Goal: Task Accomplishment & Management: Manage account settings

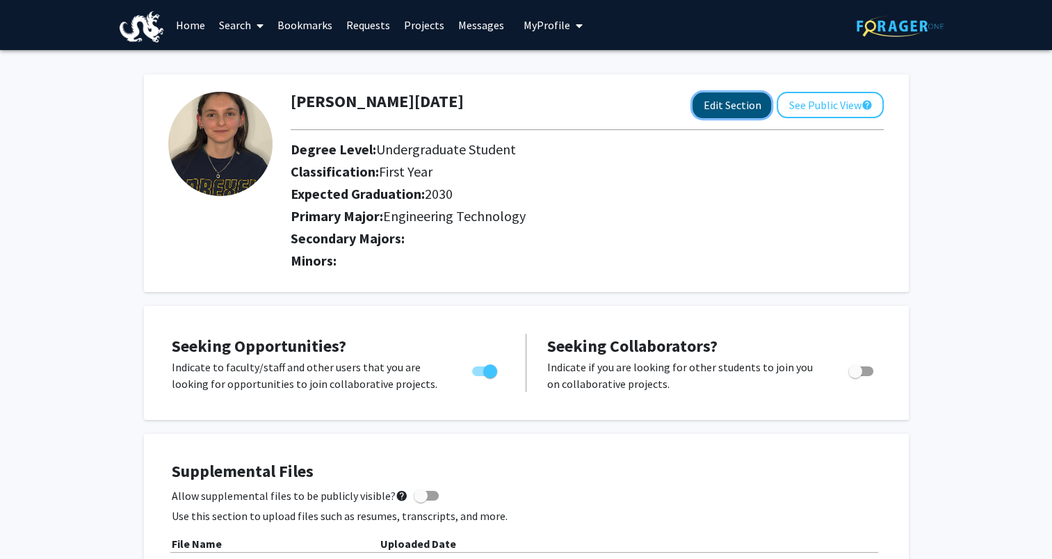
click at [725, 106] on button "Edit Section" at bounding box center [732, 106] width 79 height 26
select select
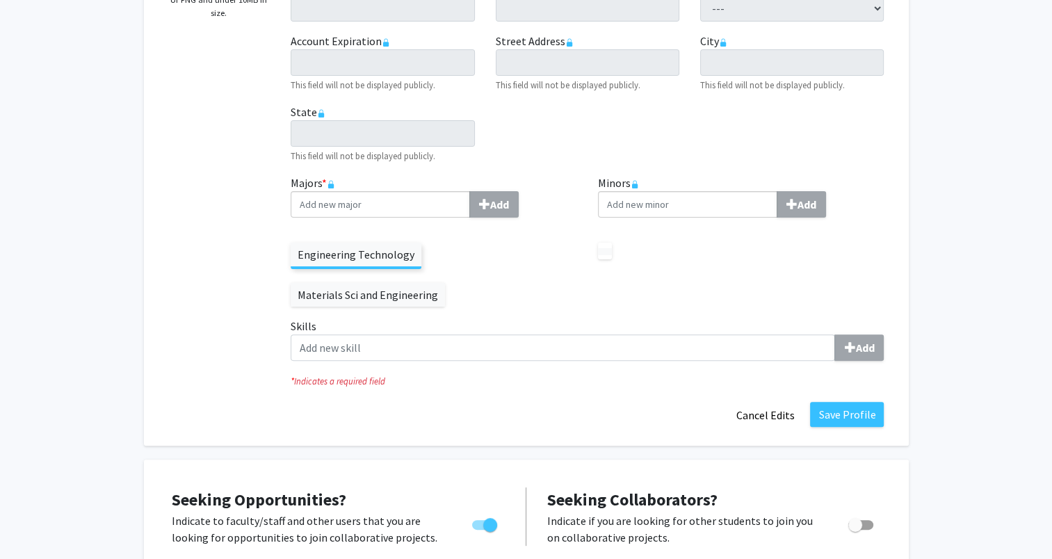
scroll to position [348, 0]
click at [445, 282] on label "Materials Sci and Engineering" at bounding box center [368, 294] width 154 height 24
click at [394, 261] on label "Engineering Technology" at bounding box center [356, 254] width 131 height 24
click at [603, 255] on p at bounding box center [605, 250] width 14 height 17
click at [630, 182] on label "Minors Add" at bounding box center [741, 195] width 287 height 43
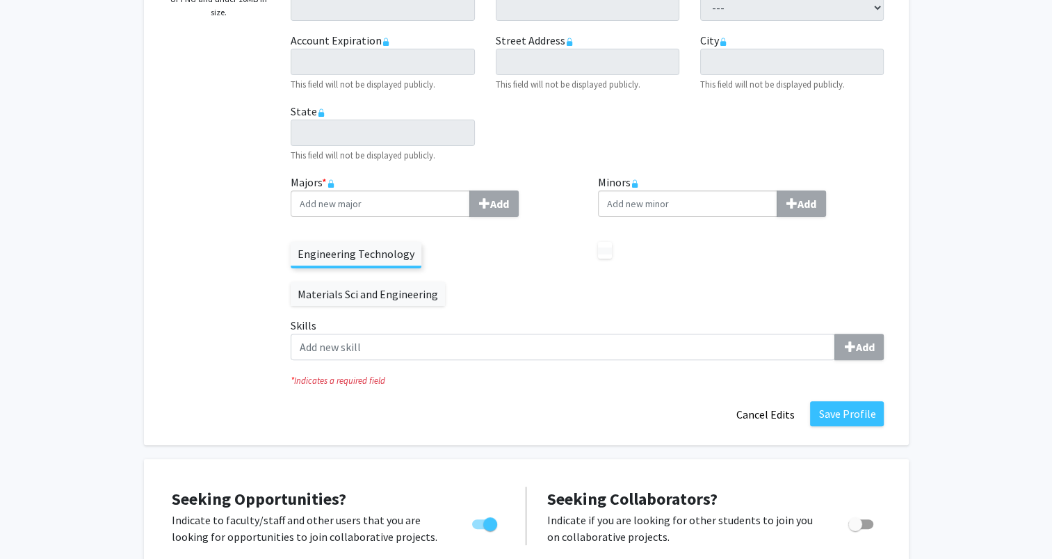
click at [604, 257] on p at bounding box center [605, 250] width 14 height 17
click at [445, 282] on label "Materials Sci and Engineering" at bounding box center [368, 294] width 154 height 24
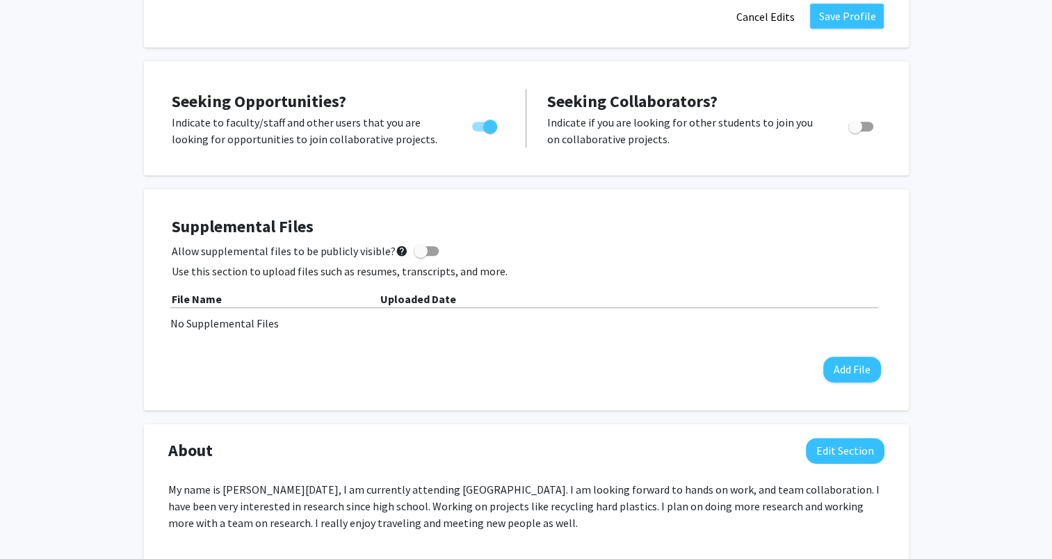
scroll to position [835, 0]
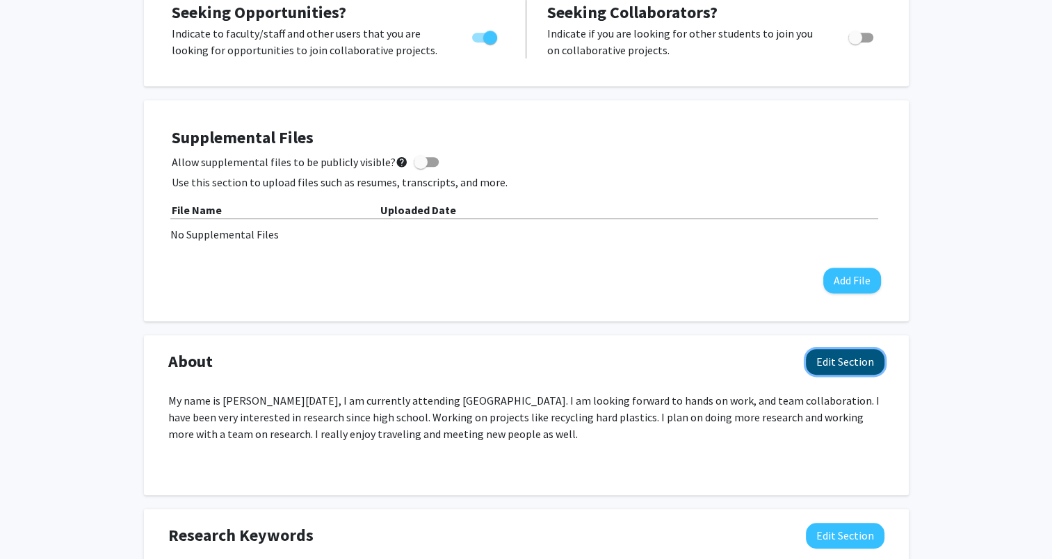
click at [841, 349] on button "Edit Section" at bounding box center [845, 362] width 79 height 26
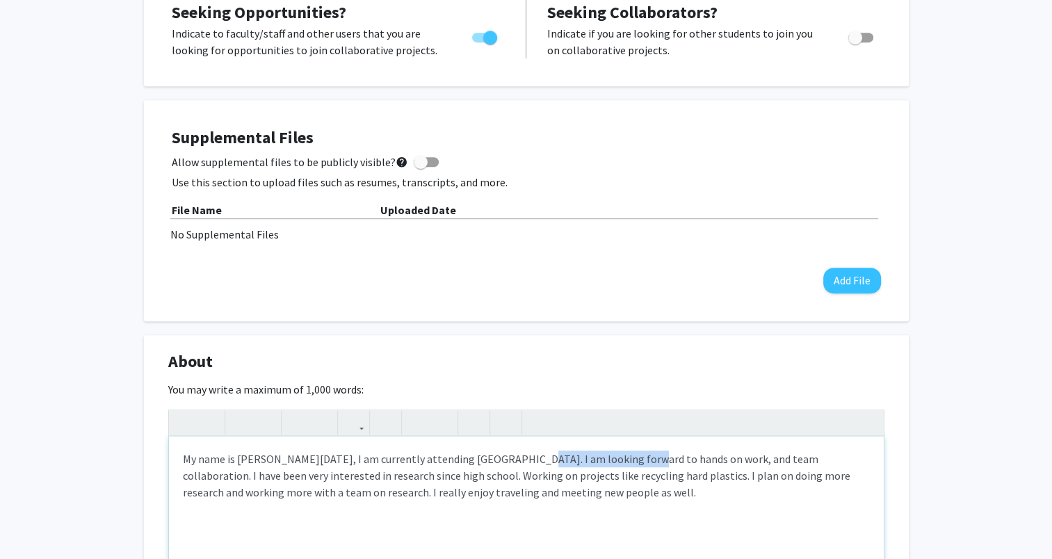
drag, startPoint x: 618, startPoint y: 421, endPoint x: 506, endPoint y: 427, distance: 112.2
click at [506, 451] on p "My name is [PERSON_NAME][DATE], I am currently attending [GEOGRAPHIC_DATA]. I a…" at bounding box center [526, 476] width 687 height 50
type textarea "<p>My name is [PERSON_NAME][DATE], I am currently attending [GEOGRAPHIC_DATA] f…"
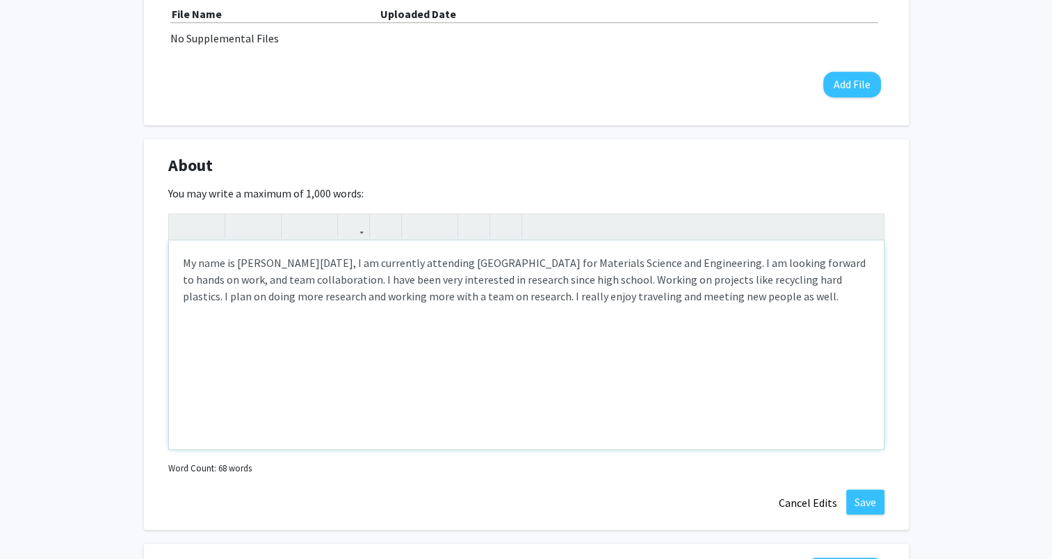
scroll to position [1113, 0]
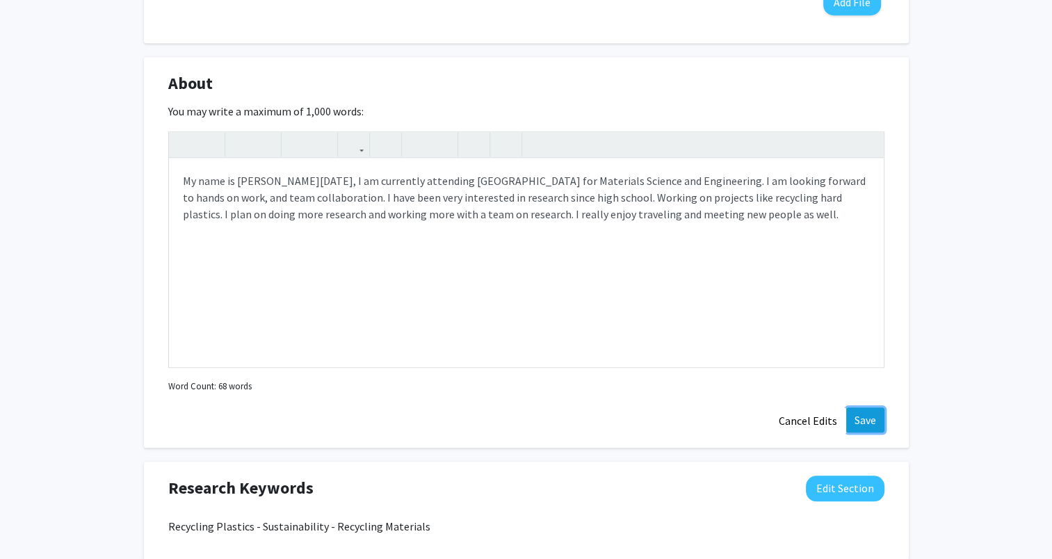
click at [856, 408] on button "Save" at bounding box center [866, 420] width 38 height 25
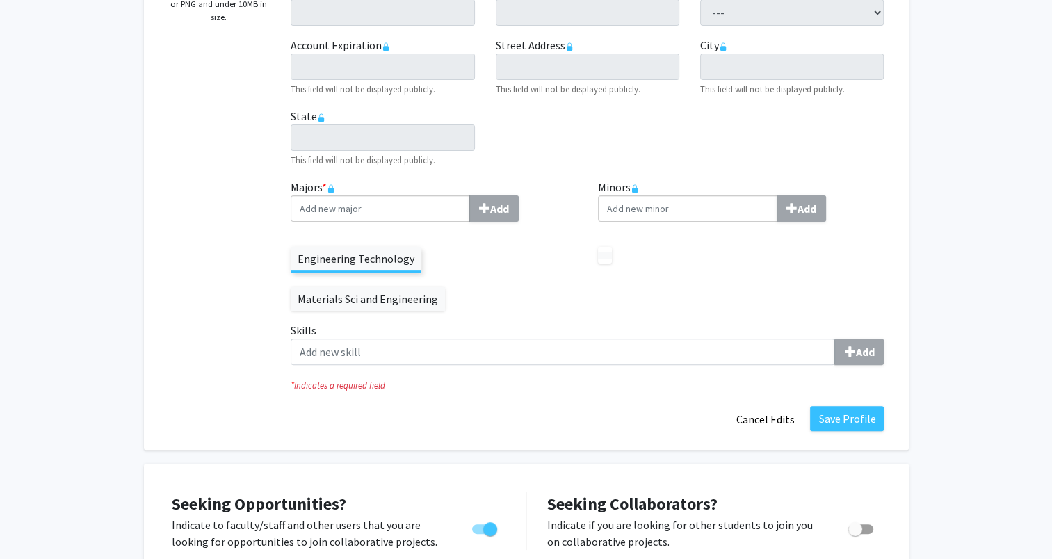
scroll to position [337, 0]
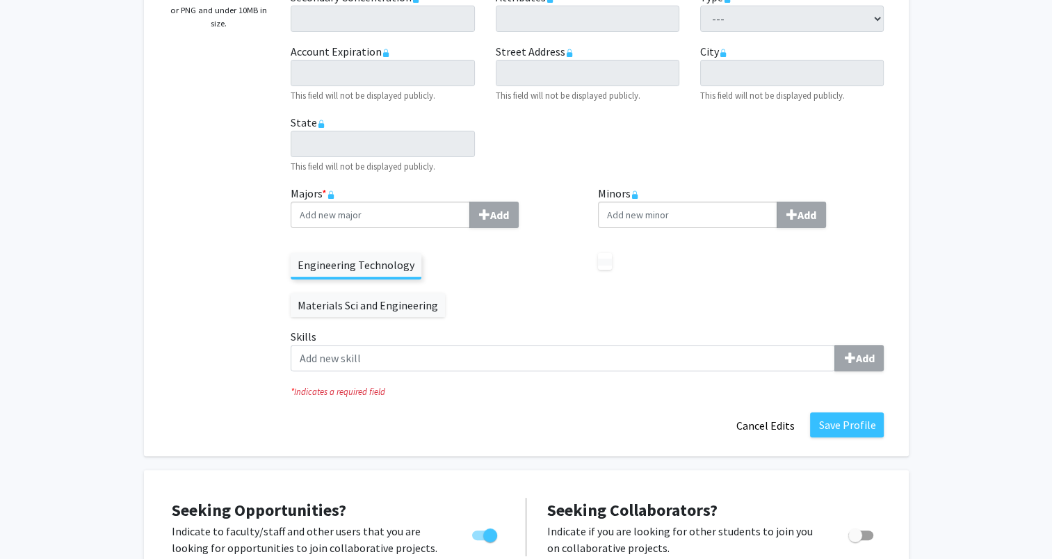
click at [445, 294] on label "Materials Sci and Engineering" at bounding box center [368, 306] width 154 height 24
drag, startPoint x: 345, startPoint y: 273, endPoint x: 454, endPoint y: 272, distance: 108.5
click at [454, 272] on div "Engineering Technology Materials Sci and Engineering" at bounding box center [434, 278] width 287 height 78
click at [445, 294] on label "Materials Sci and Engineering" at bounding box center [368, 306] width 154 height 24
click at [447, 287] on div "Majors * Add Engineering Technology Materials Sci and Engineering" at bounding box center [433, 256] width 307 height 143
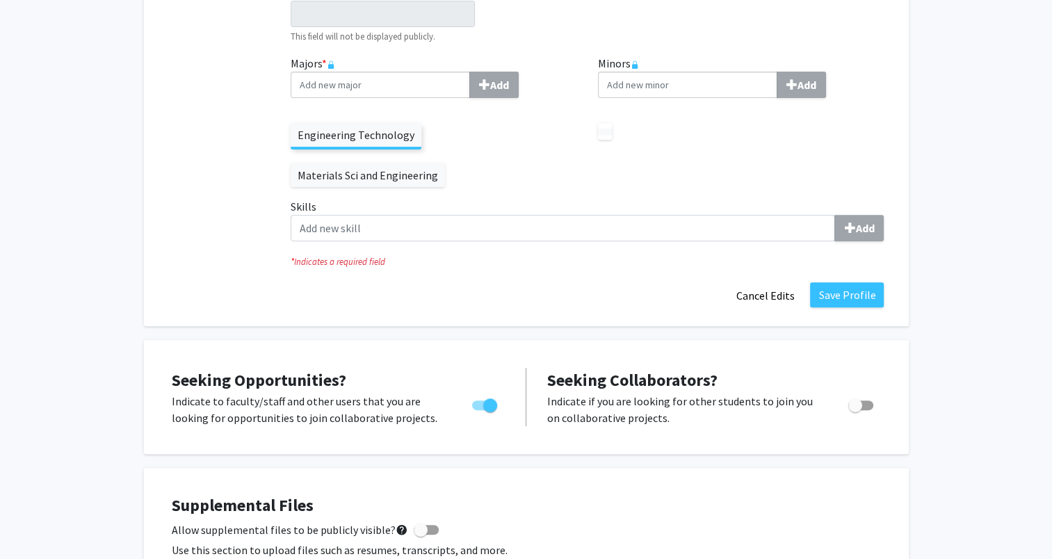
scroll to position [476, 0]
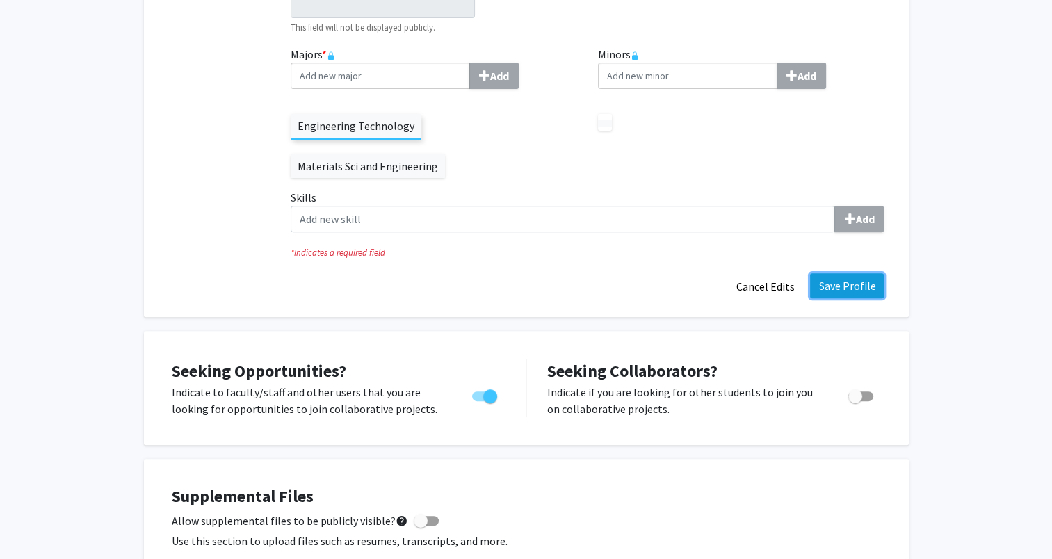
click at [823, 273] on button "Save Profile" at bounding box center [847, 285] width 74 height 25
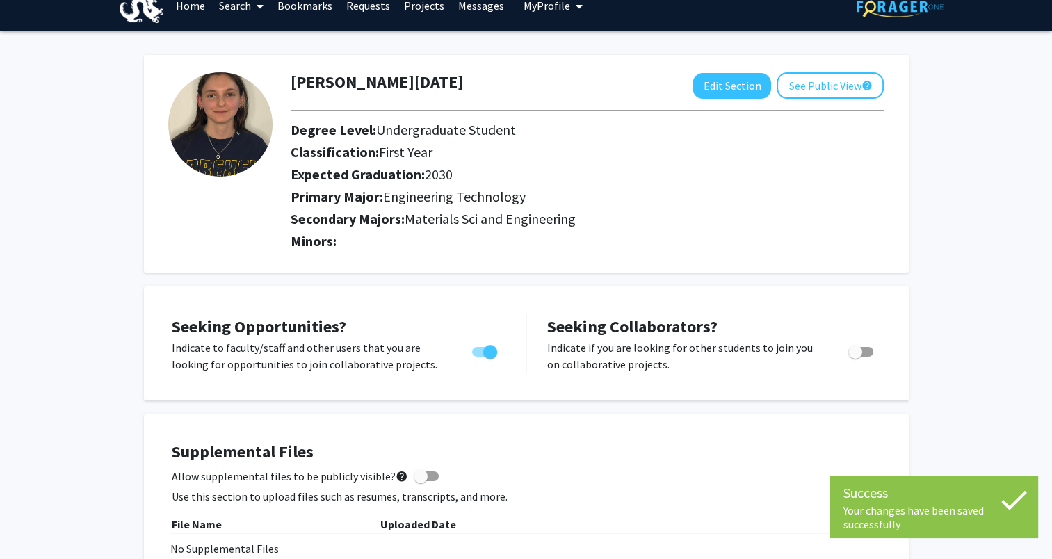
scroll to position [0, 0]
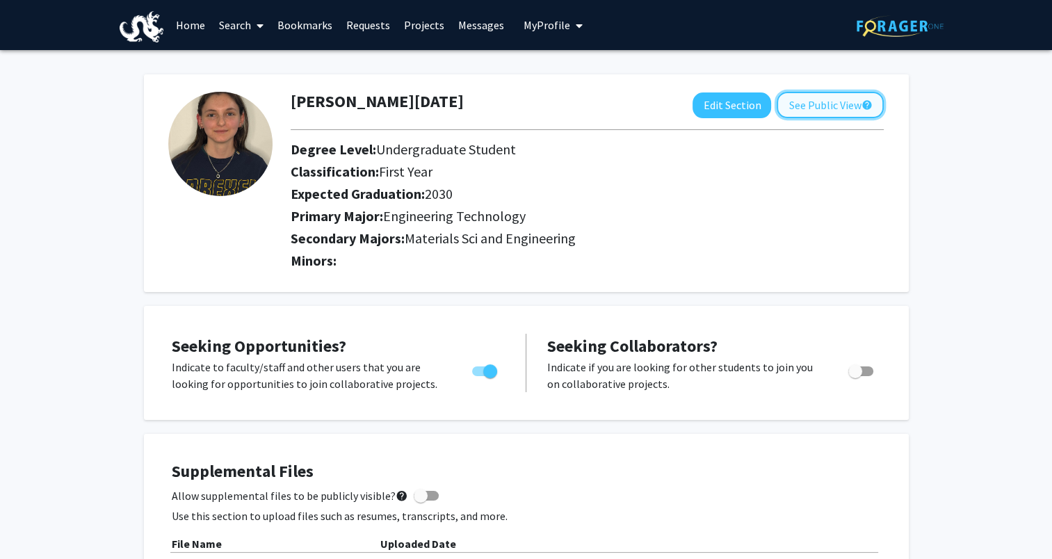
click at [799, 109] on button "See Public View help" at bounding box center [830, 105] width 107 height 26
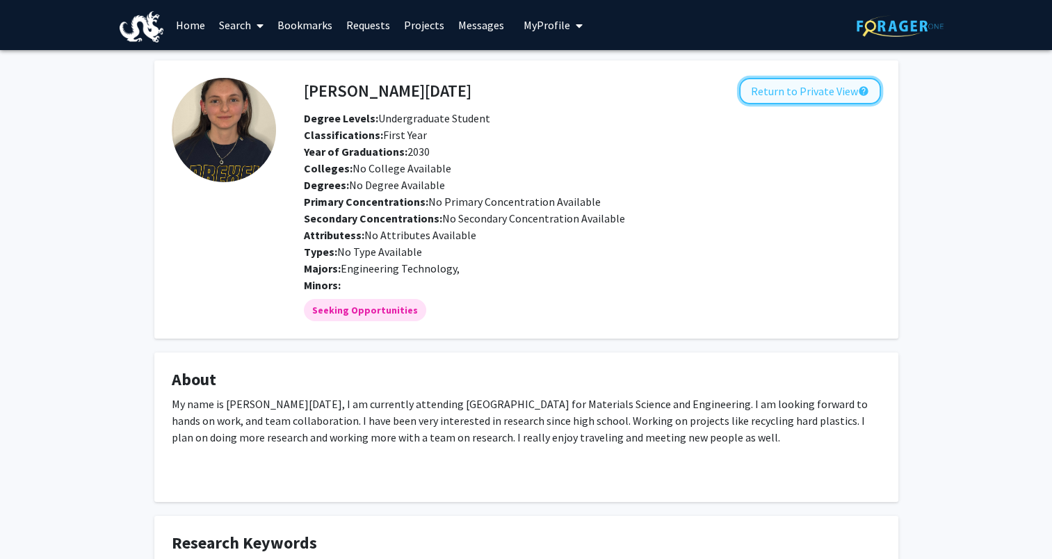
click at [788, 89] on button "Return to Private View help" at bounding box center [810, 91] width 142 height 26
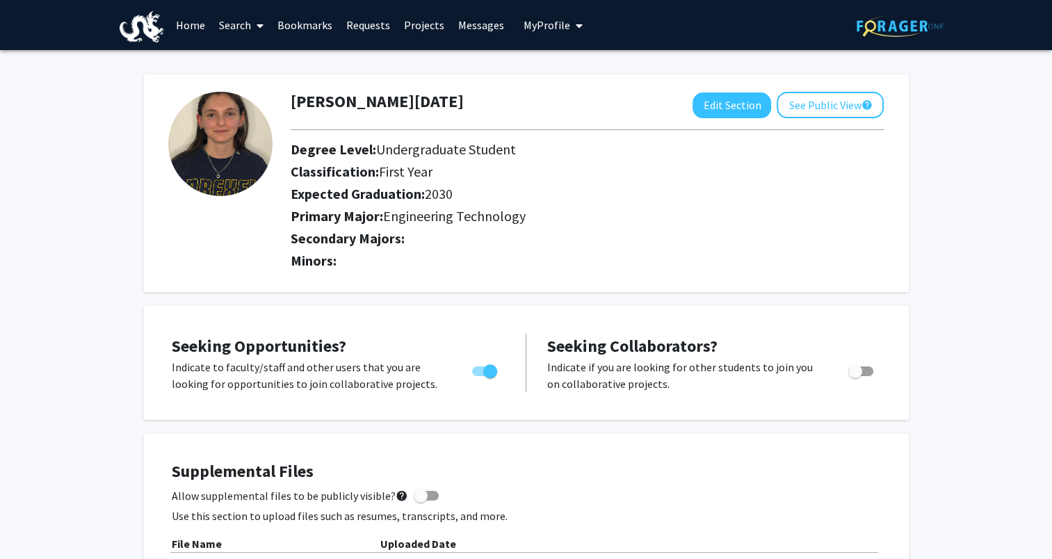
click at [392, 236] on h2 "Secondary Majors:" at bounding box center [587, 238] width 593 height 17
click at [200, 29] on link "Home" at bounding box center [190, 25] width 43 height 49
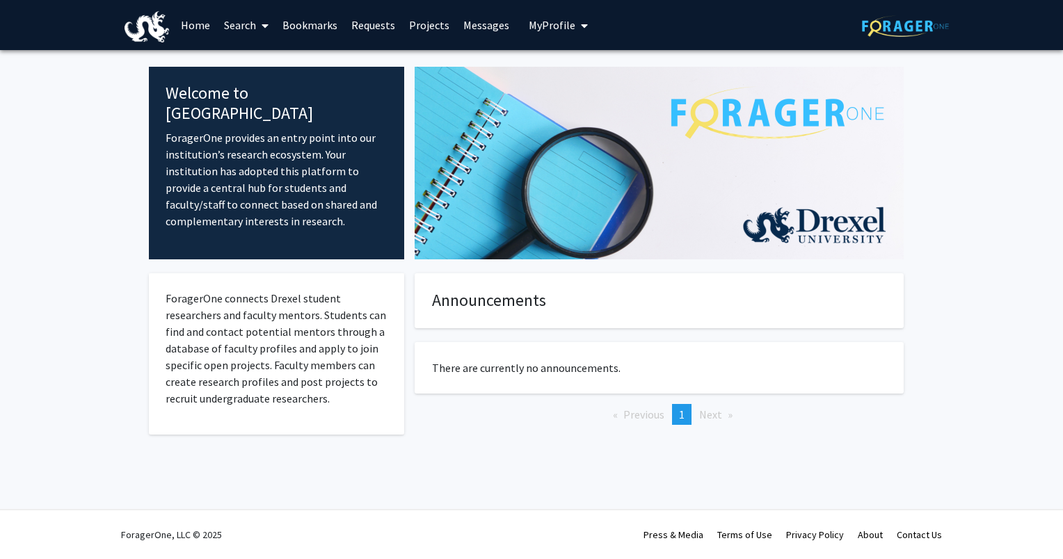
click at [231, 28] on link "Search" at bounding box center [246, 25] width 58 height 49
click at [272, 62] on span "Faculty/Staff" at bounding box center [268, 64] width 102 height 28
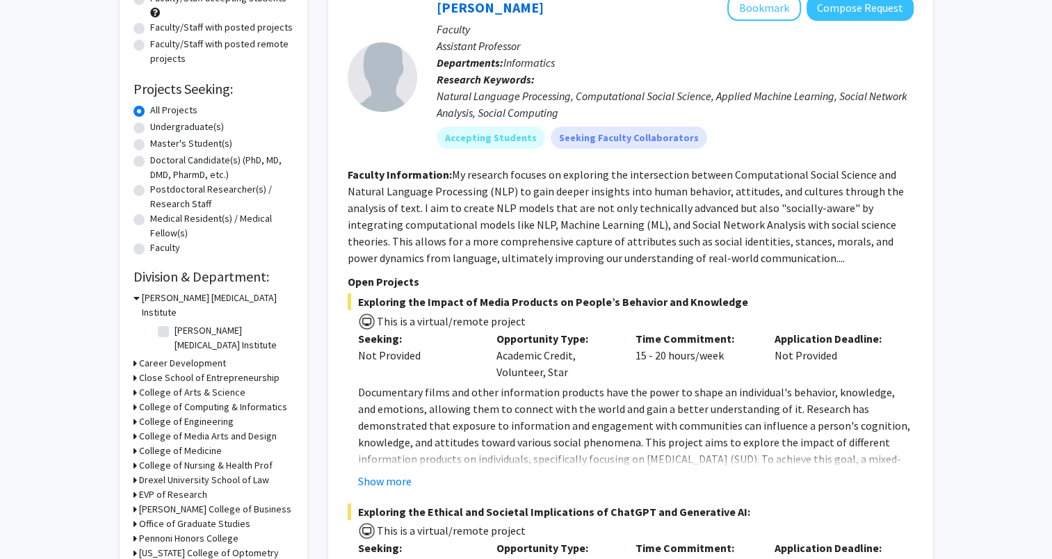
scroll to position [278, 0]
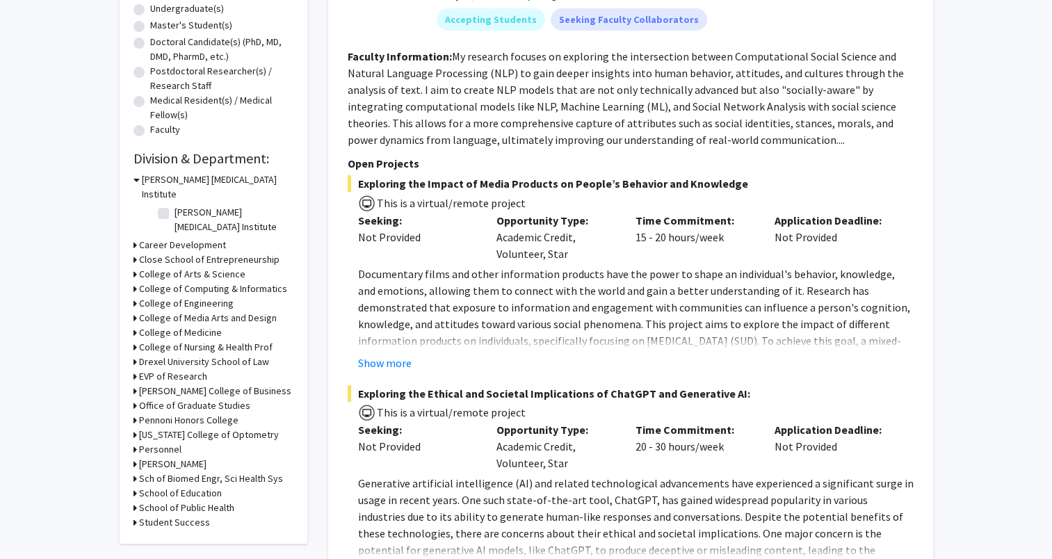
click at [206, 296] on h3 "College of Engineering" at bounding box center [186, 303] width 95 height 15
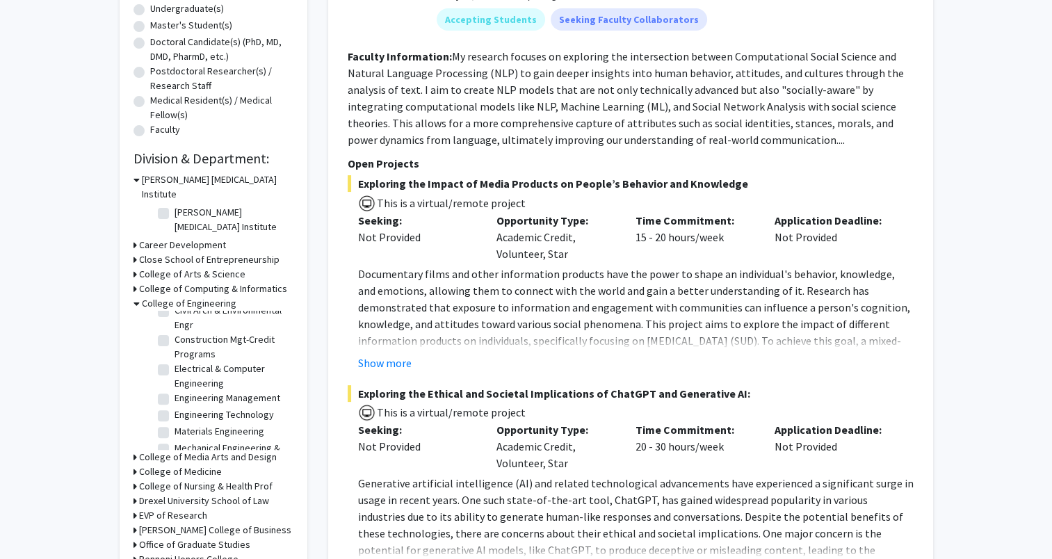
scroll to position [68, 0]
click at [175, 401] on label "Materials Engineering" at bounding box center [220, 408] width 90 height 15
click at [175, 401] on input "Materials Engineering" at bounding box center [179, 405] width 9 height 9
checkbox input "true"
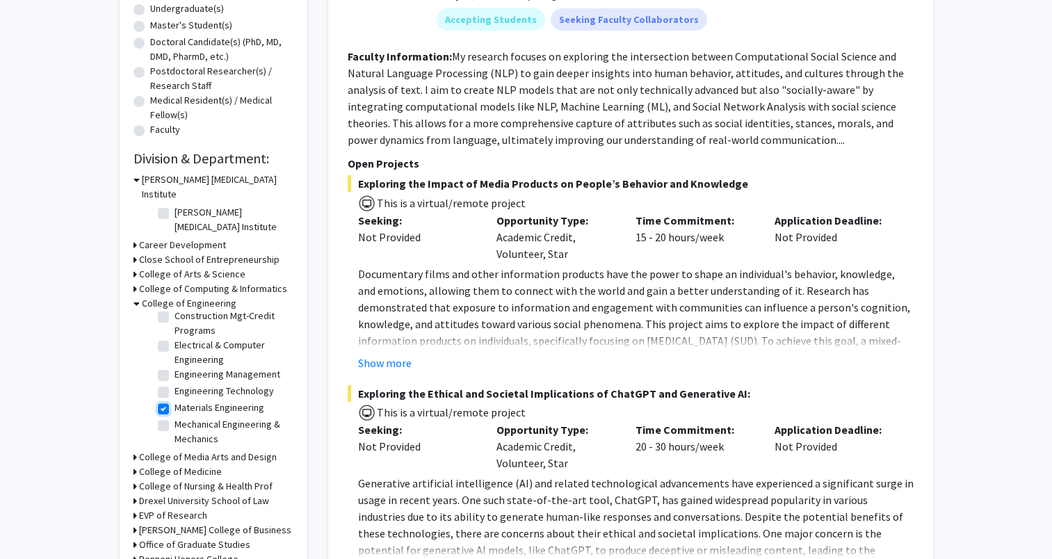
checkbox input "true"
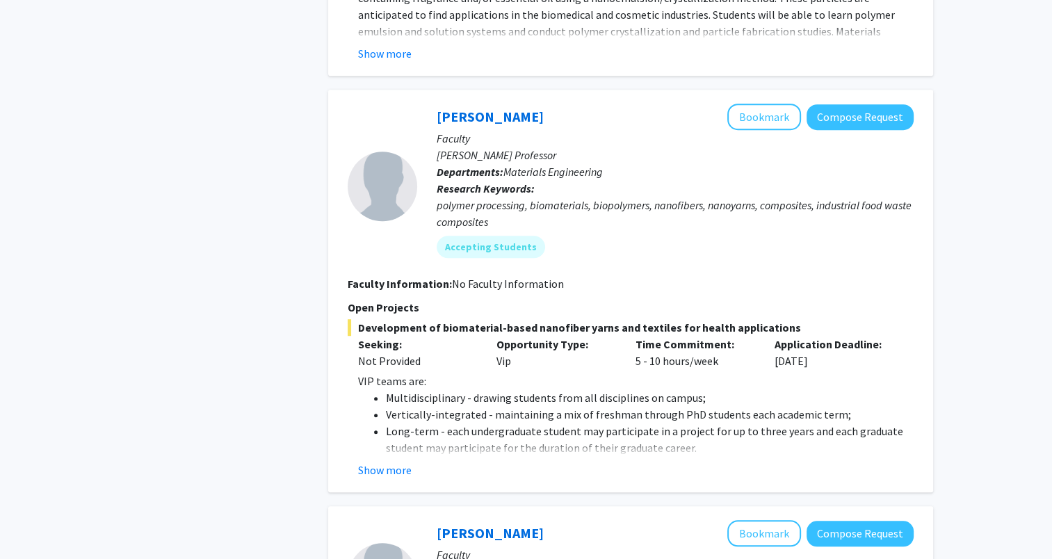
scroll to position [904, 0]
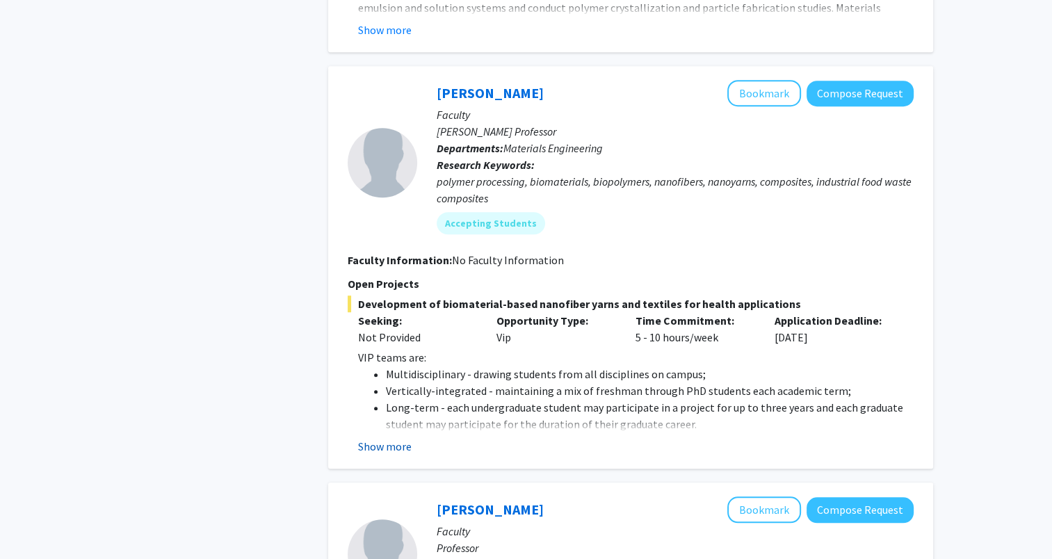
click at [394, 450] on button "Show more" at bounding box center [385, 446] width 54 height 17
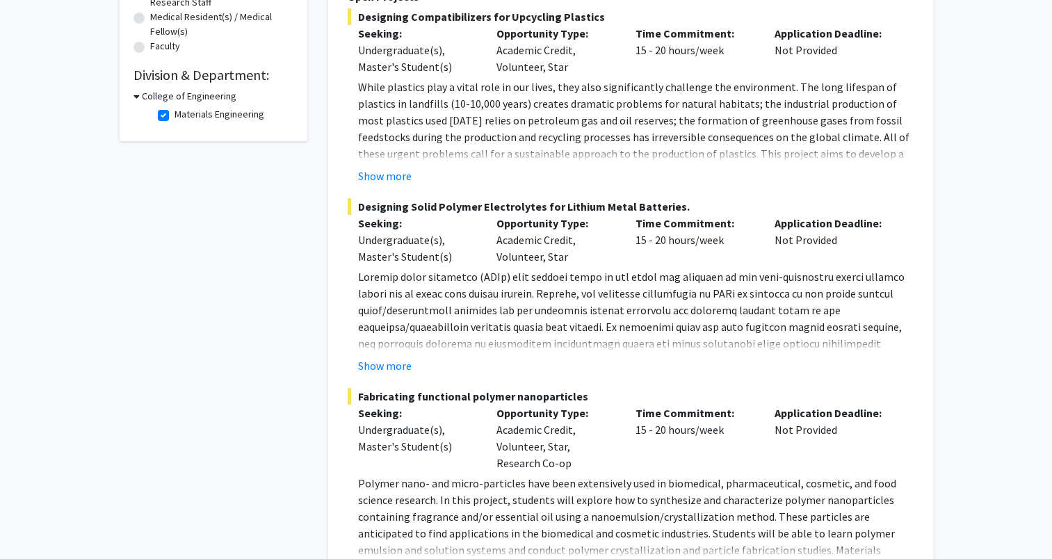
scroll to position [0, 0]
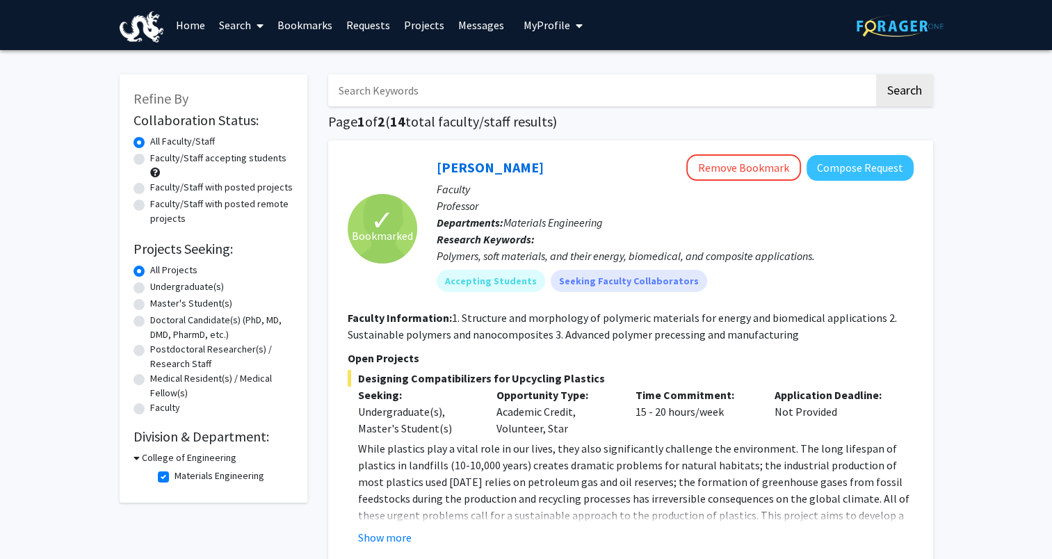
click at [368, 25] on link "Requests" at bounding box center [368, 25] width 58 height 49
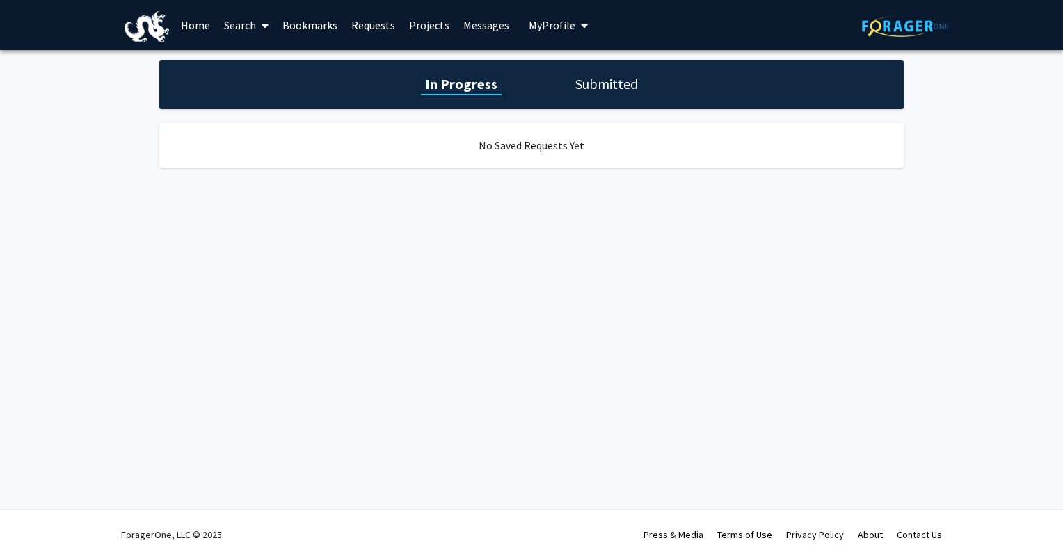
click at [248, 24] on link "Search" at bounding box center [246, 25] width 58 height 49
click at [154, 98] on div "In Progress Submitted" at bounding box center [531, 85] width 765 height 49
click at [269, 23] on icon at bounding box center [265, 25] width 7 height 11
click at [264, 56] on span "Faculty/Staff" at bounding box center [268, 64] width 102 height 28
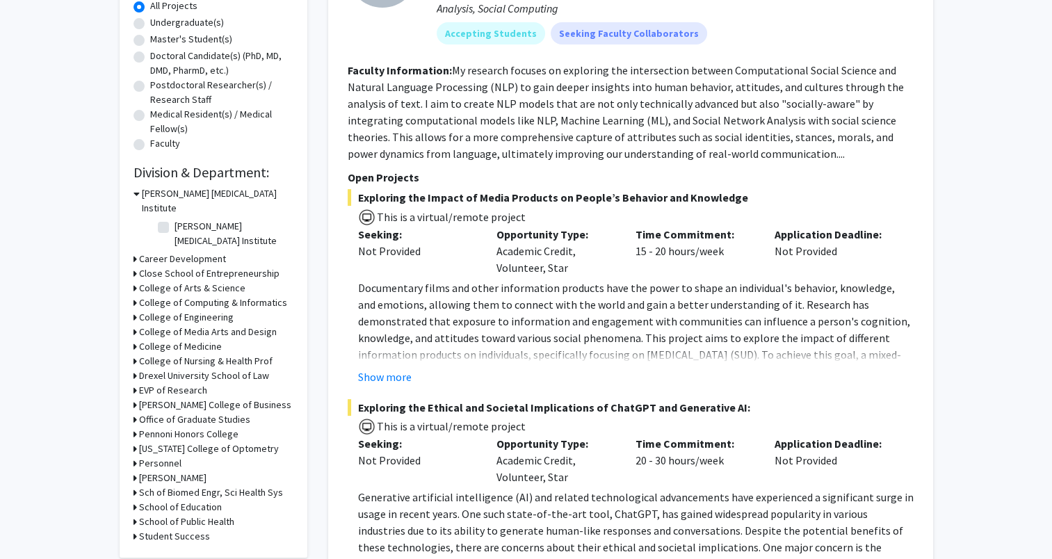
scroll to position [278, 0]
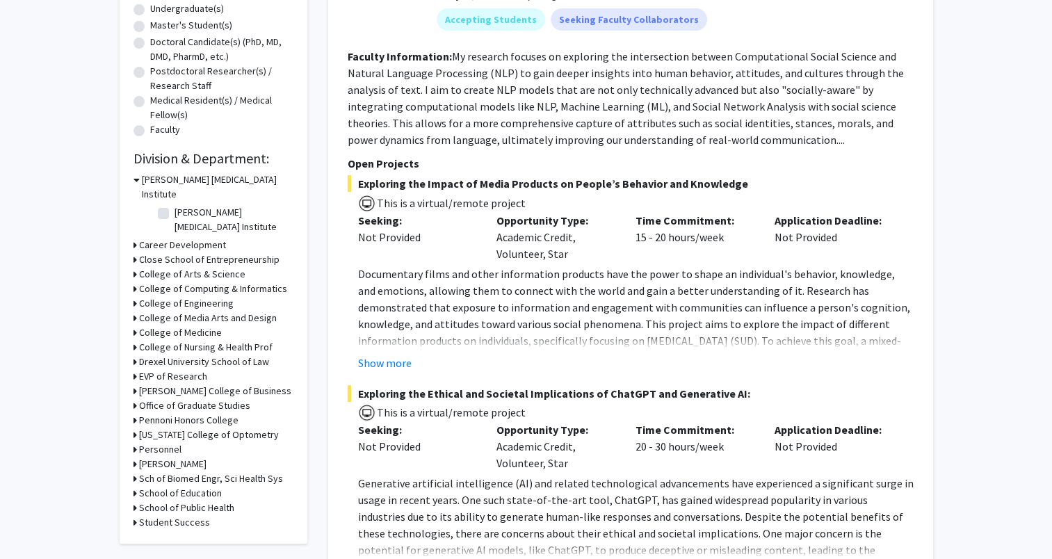
click at [205, 296] on h3 "College of Engineering" at bounding box center [186, 303] width 95 height 15
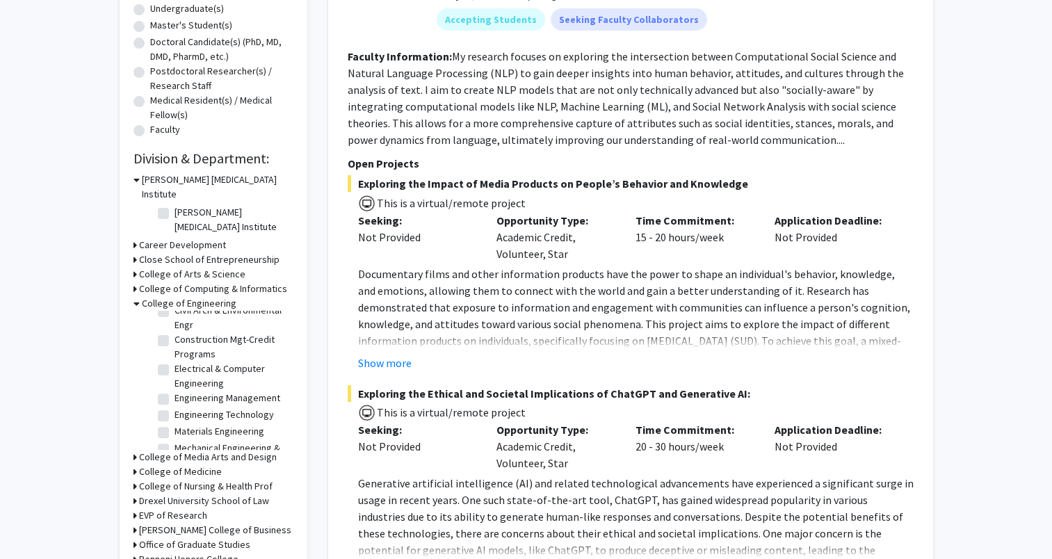
scroll to position [68, 0]
click at [175, 401] on label "Materials Engineering" at bounding box center [220, 408] width 90 height 15
click at [175, 401] on input "Materials Engineering" at bounding box center [179, 405] width 9 height 9
checkbox input "true"
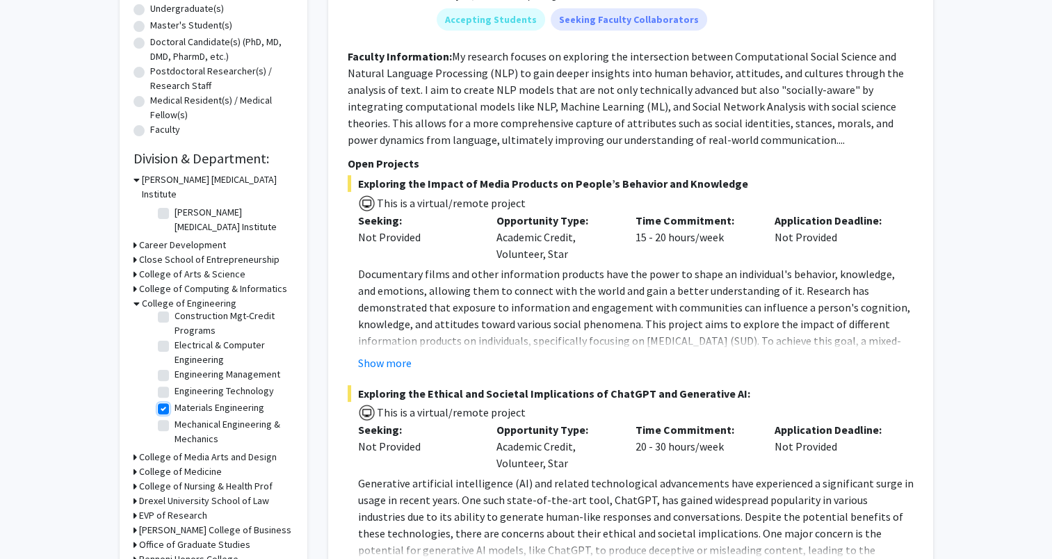
checkbox input "true"
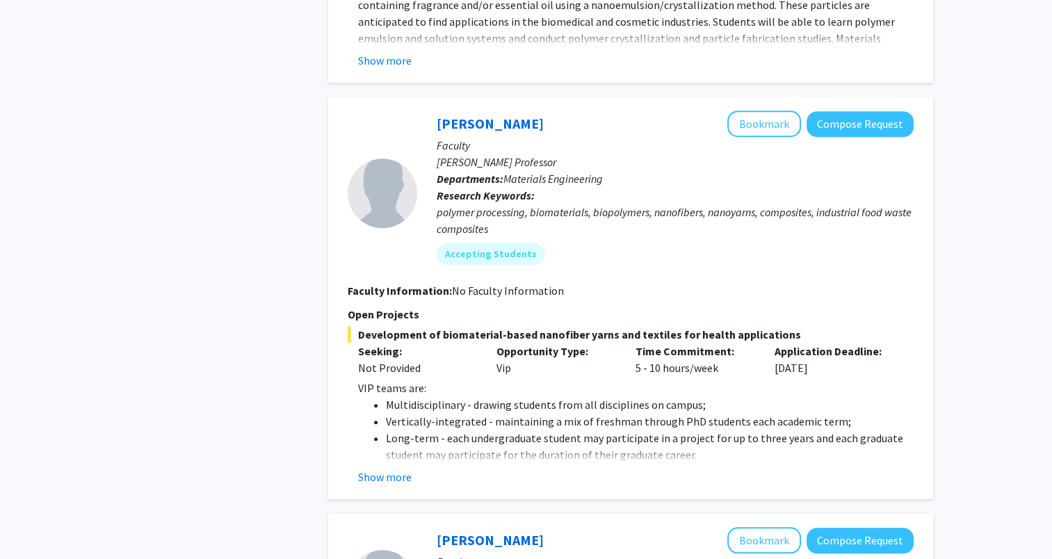
scroll to position [904, 0]
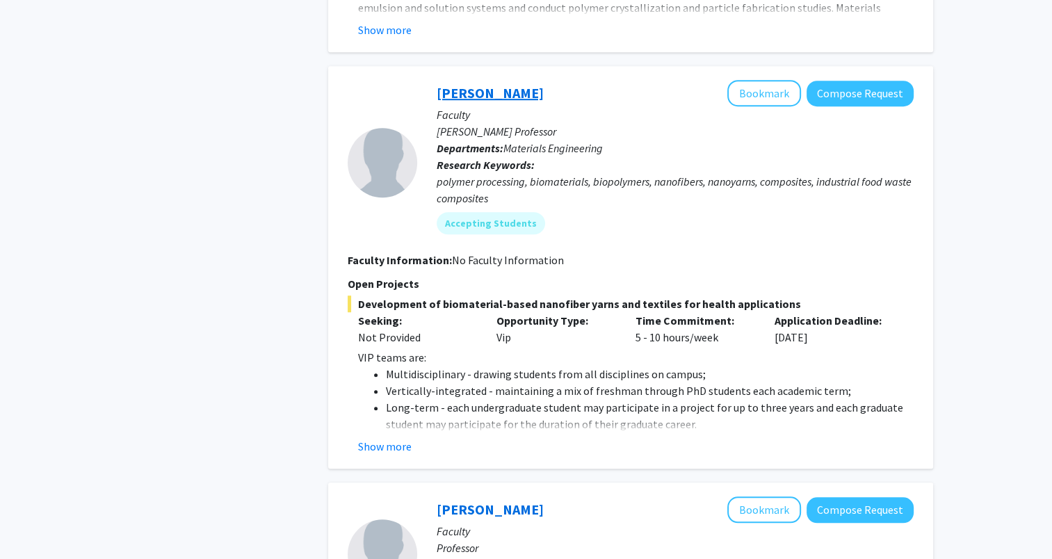
click at [483, 87] on link "Caroline Schauer" at bounding box center [490, 92] width 107 height 17
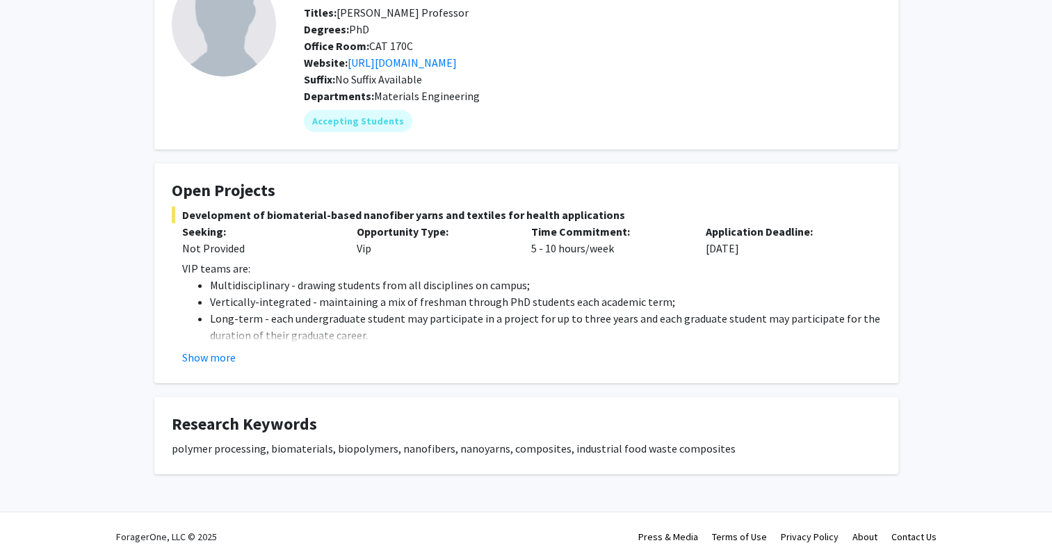
scroll to position [106, 0]
click at [216, 358] on button "Show more" at bounding box center [209, 357] width 54 height 17
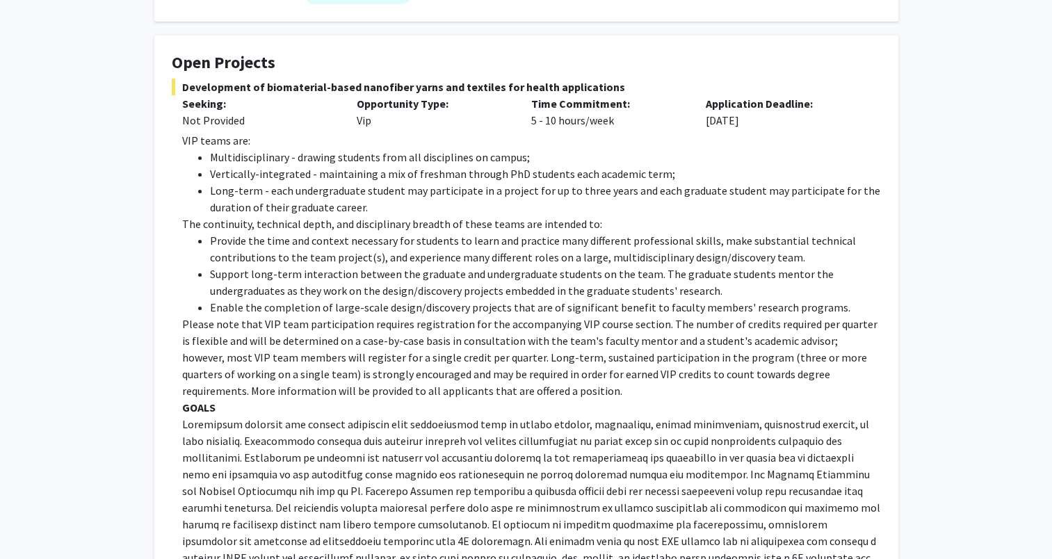
scroll to position [0, 0]
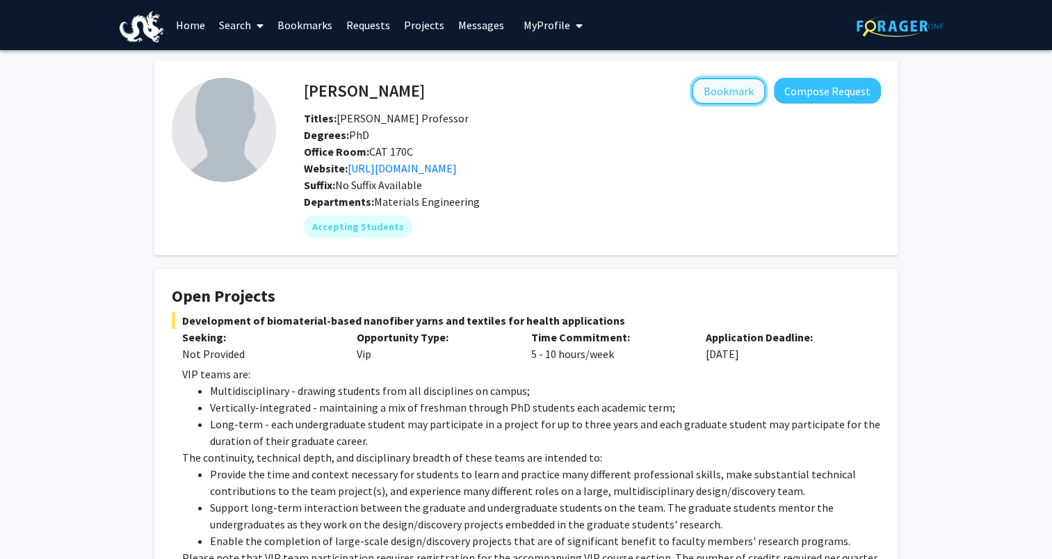
click at [718, 90] on button "Bookmark" at bounding box center [729, 91] width 74 height 26
click at [330, 28] on link "Bookmarks" at bounding box center [305, 25] width 69 height 49
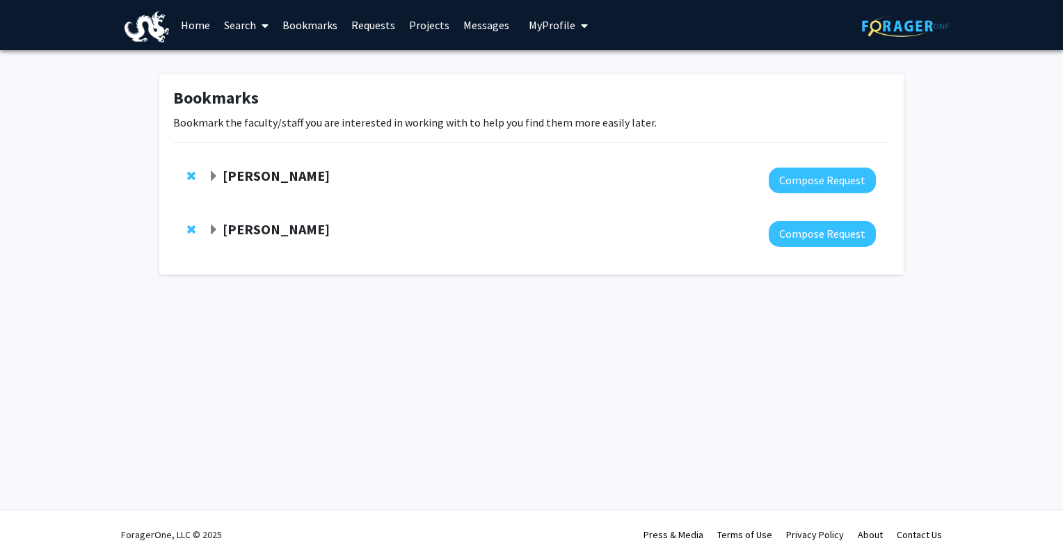
click at [193, 172] on span "Remove Christopher Li from bookmarks" at bounding box center [191, 175] width 8 height 11
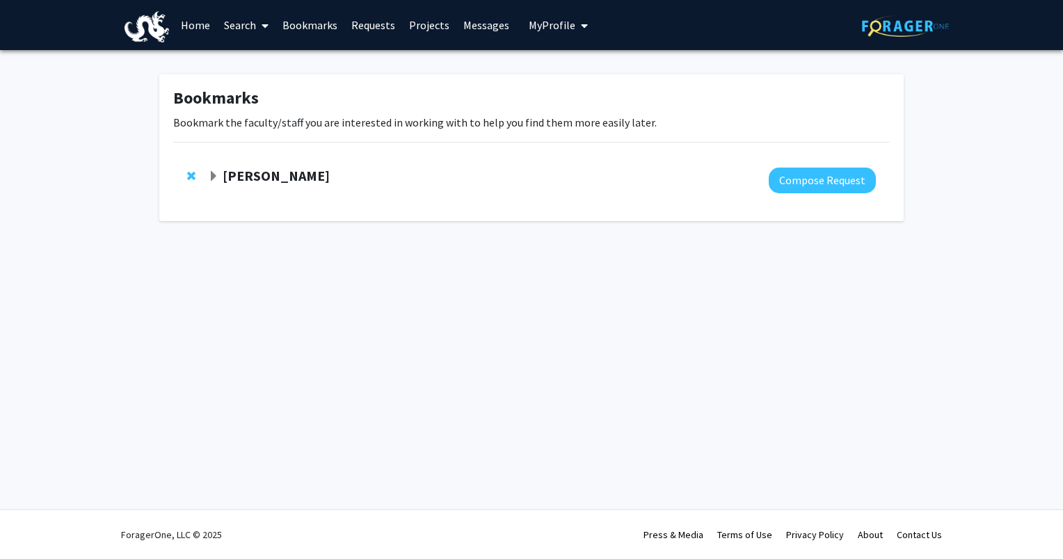
click at [904, 23] on img at bounding box center [905, 26] width 87 height 22
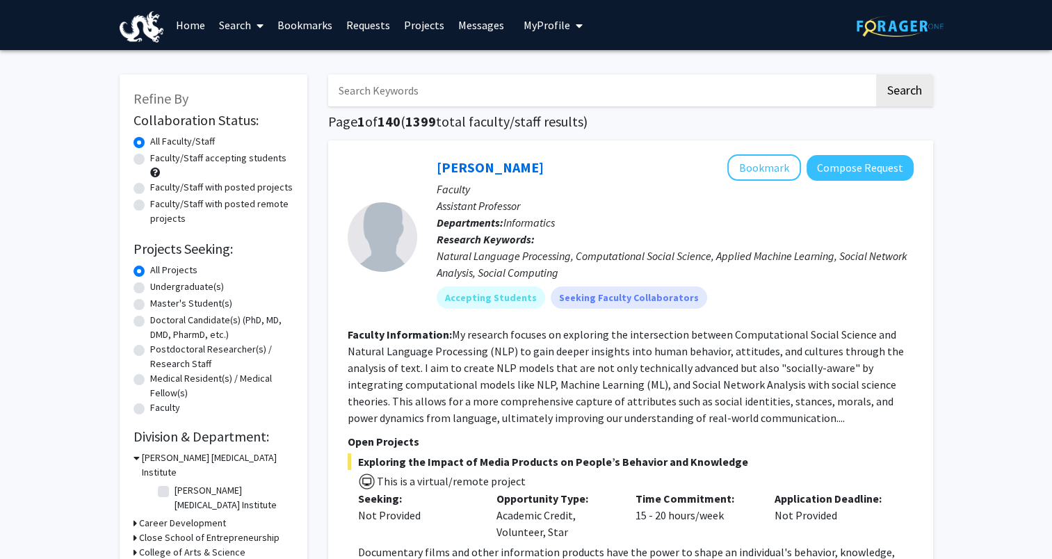
click at [557, 21] on span "My Profile" at bounding box center [547, 25] width 47 height 14
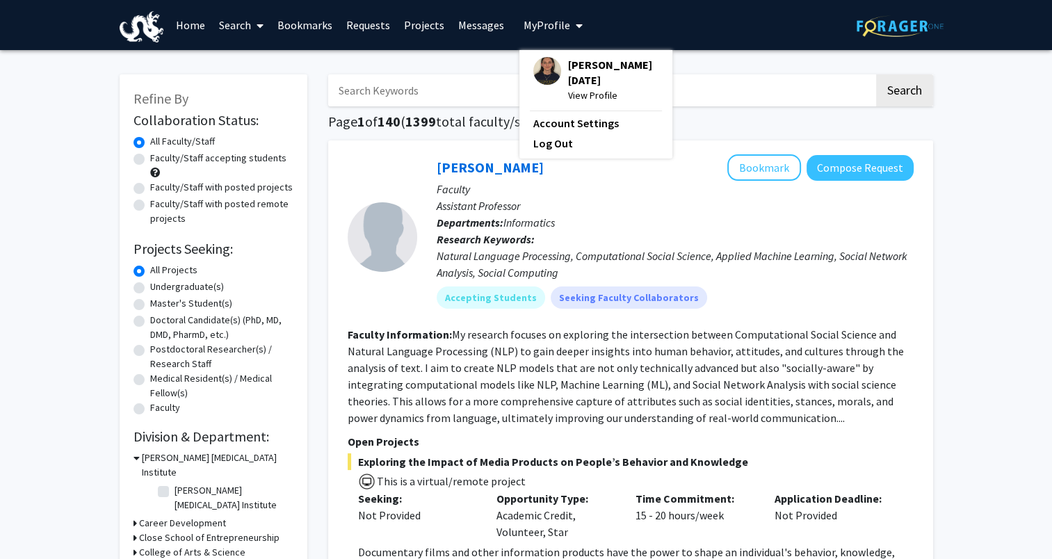
click at [571, 70] on span "[PERSON_NAME][DATE]" at bounding box center [613, 72] width 90 height 31
